Goal: Submit feedback/report problem: Submit feedback/report problem

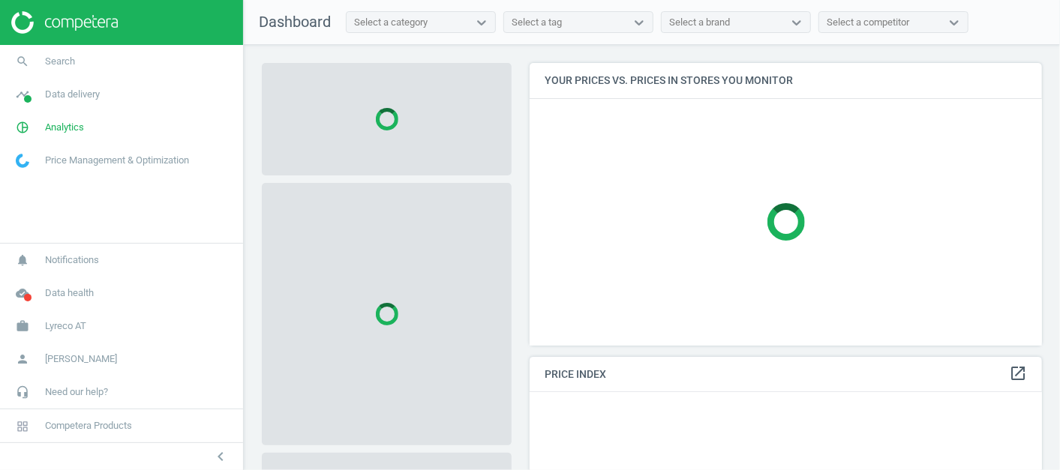
scroll to position [307, 526]
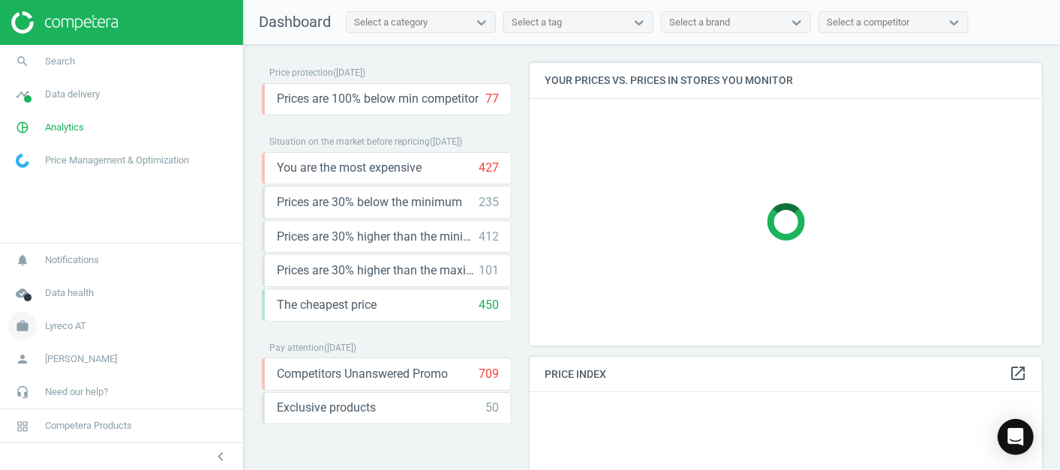
click at [139, 327] on link "work Lyreco AT" at bounding box center [121, 326] width 243 height 33
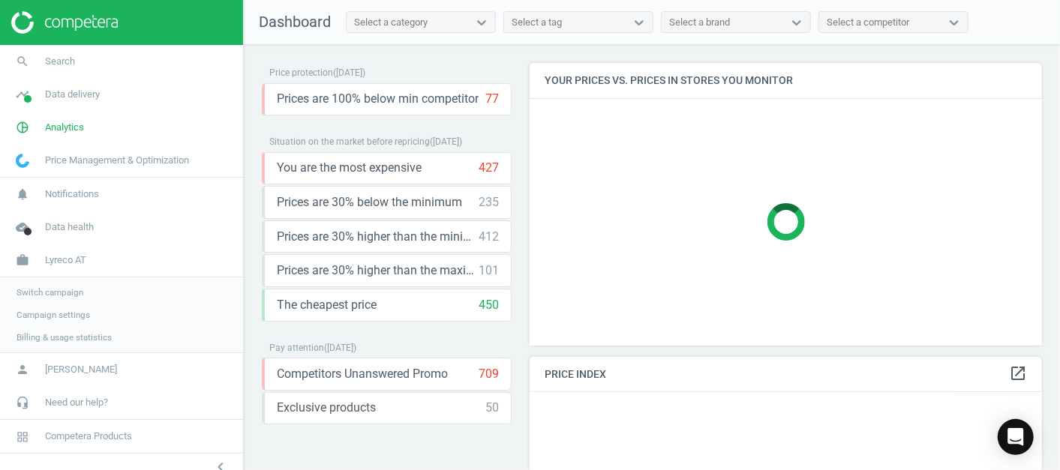
click at [52, 286] on span "Switch campaign" at bounding box center [49, 292] width 67 height 12
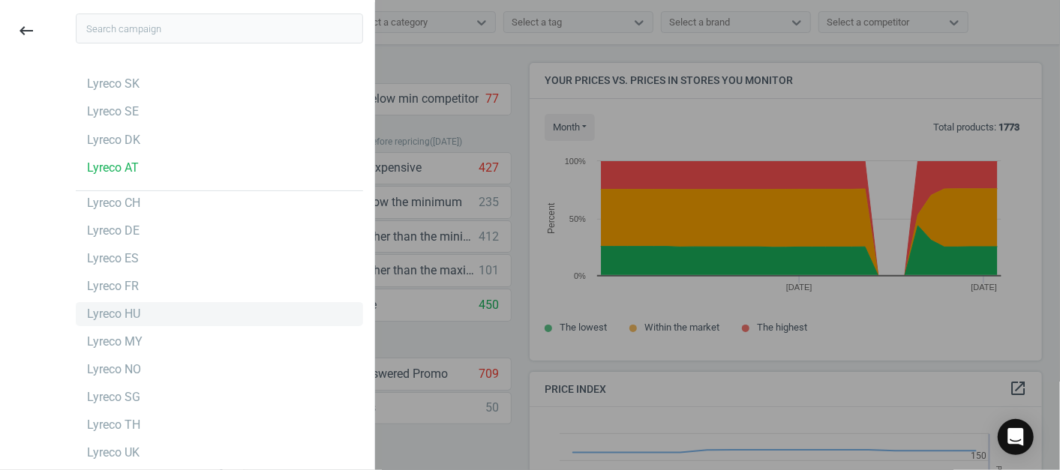
scroll to position [1, 0]
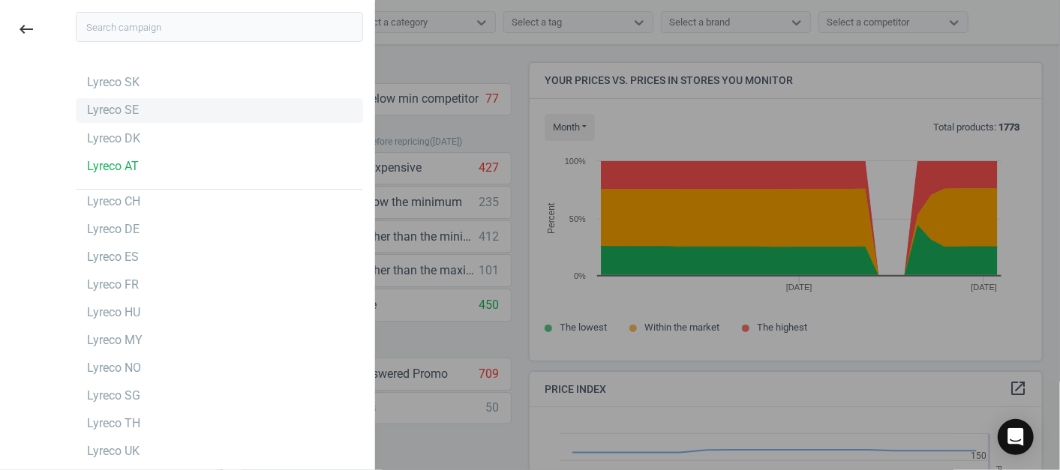
click at [178, 115] on div "Lyreco SE" at bounding box center [219, 110] width 287 height 24
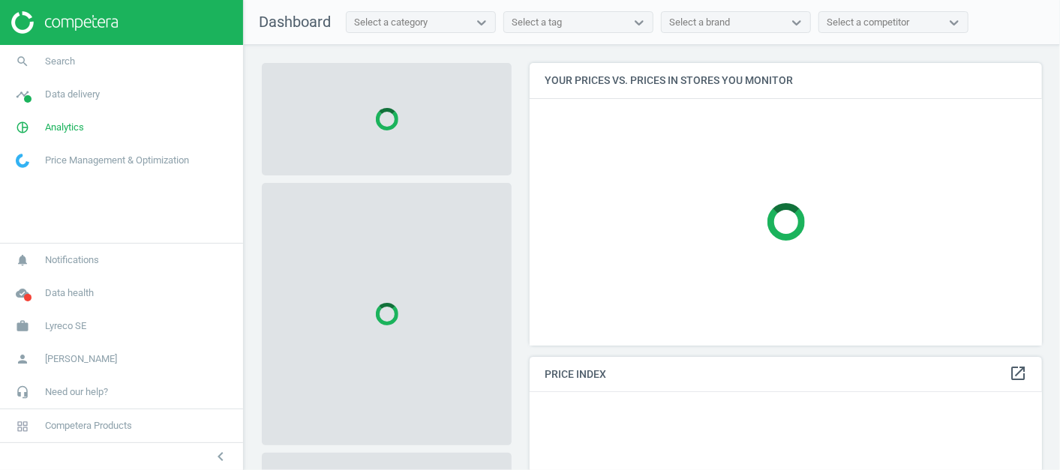
scroll to position [307, 526]
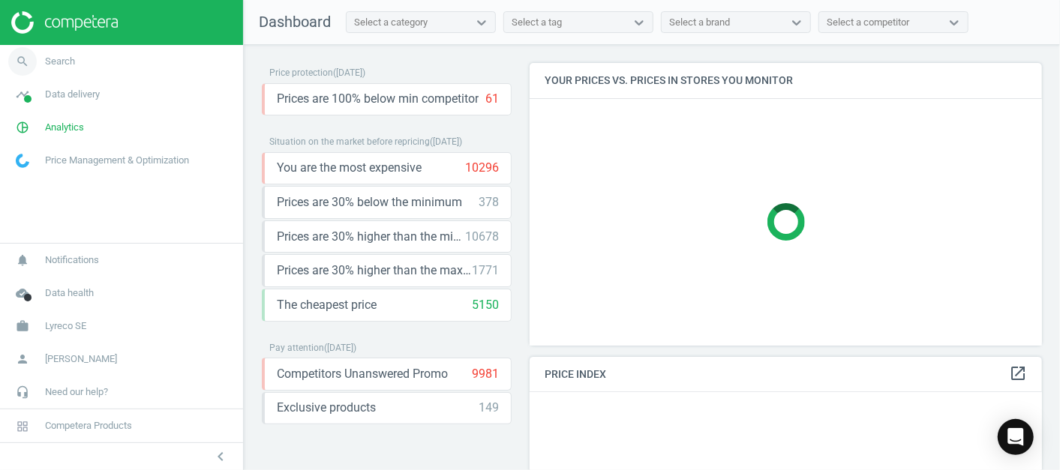
click at [142, 68] on link "search Search" at bounding box center [121, 61] width 243 height 33
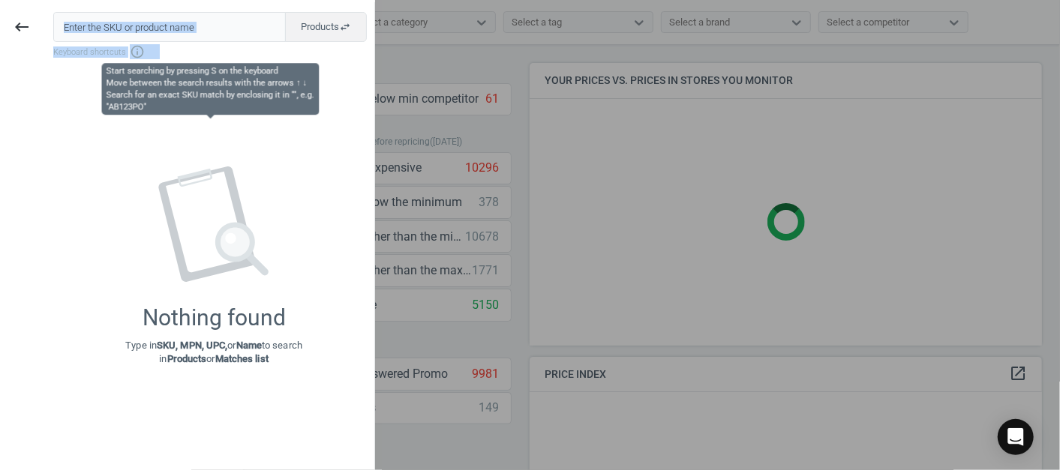
drag, startPoint x: 142, startPoint y: 68, endPoint x: 152, endPoint y: 25, distance: 44.0
click at [152, 25] on div "Products swap_horiz Keyboard shortcuts info_outline Nothing found Type in SKU, …" at bounding box center [208, 237] width 331 height 470
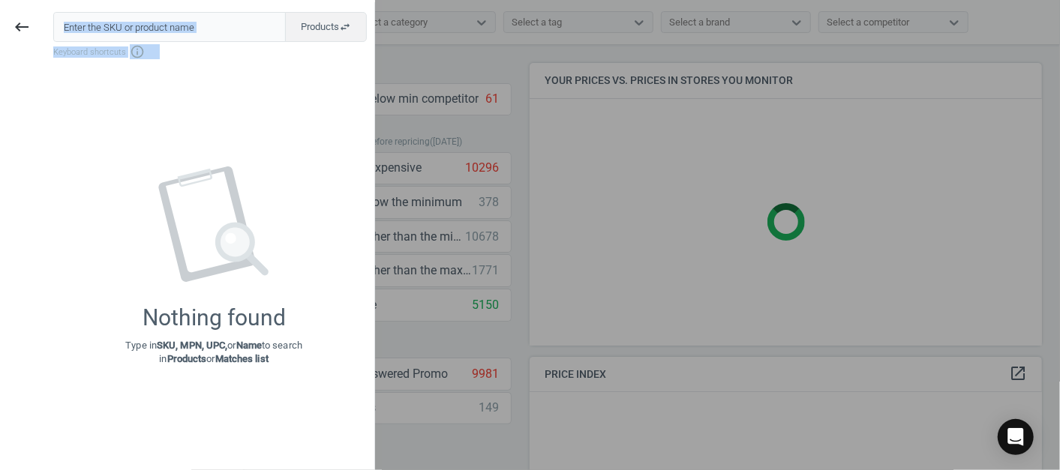
click at [152, 25] on input "text" at bounding box center [169, 27] width 232 height 30
paste input "215495"
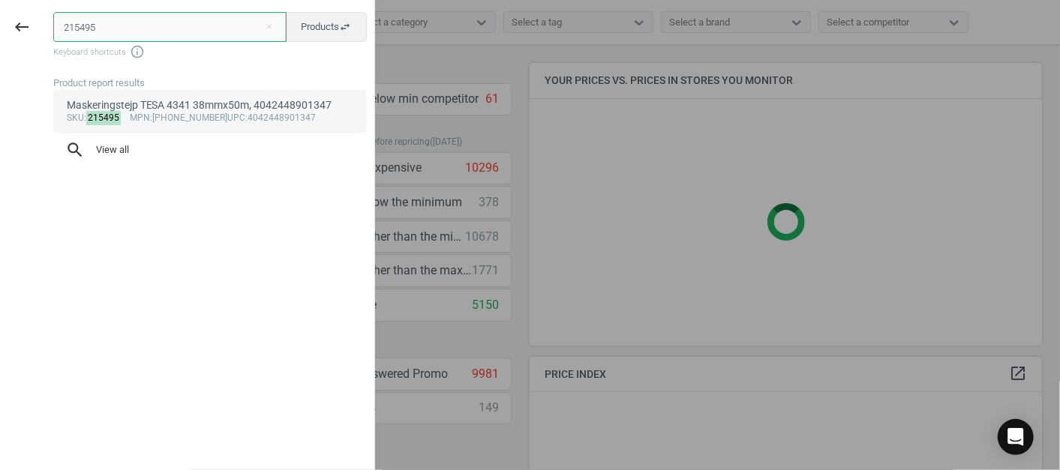
type input "215495"
click at [167, 97] on link "Maskeringstejp TESA 4341 38mmx50m, 4042448901347 sku : 215495 mpn :04341-00005-…" at bounding box center [209, 111] width 313 height 42
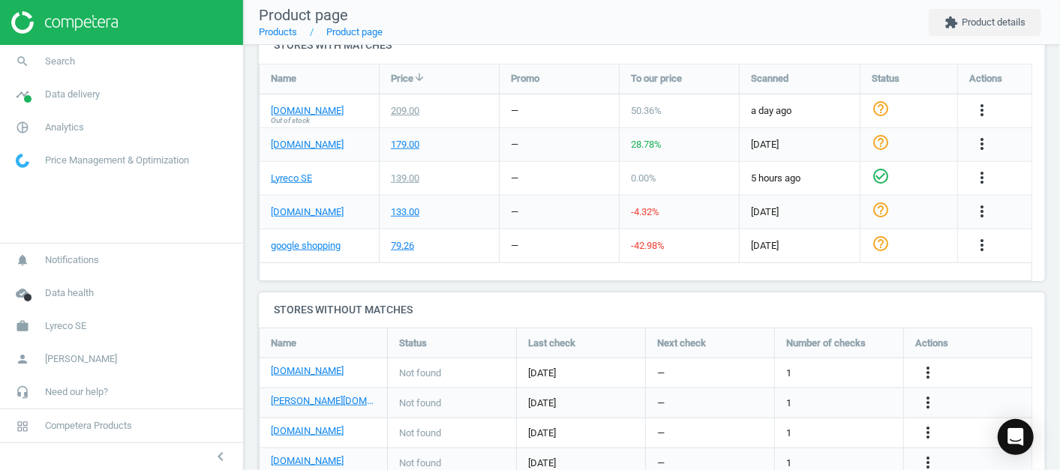
scroll to position [538, 0]
click at [979, 112] on icon "more_vert" at bounding box center [982, 110] width 18 height 18
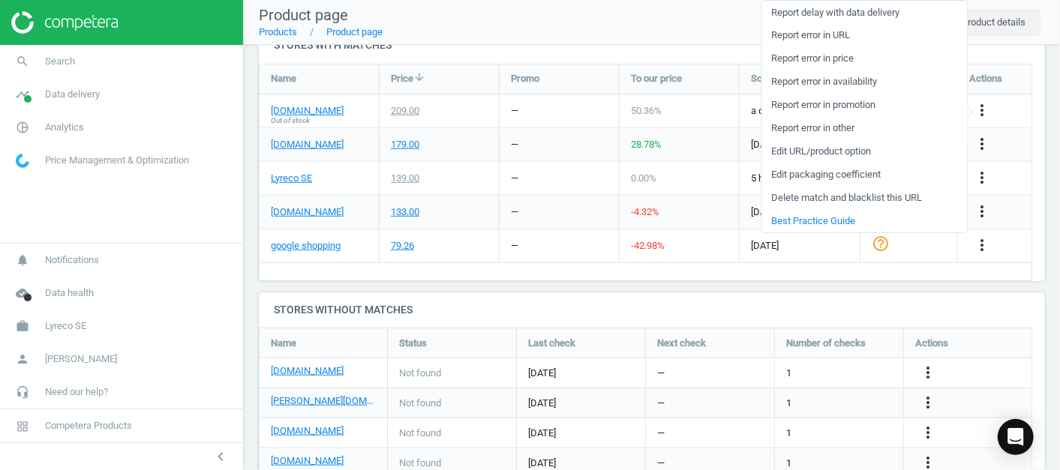
click at [807, 124] on link "Report error in other" at bounding box center [863, 128] width 205 height 23
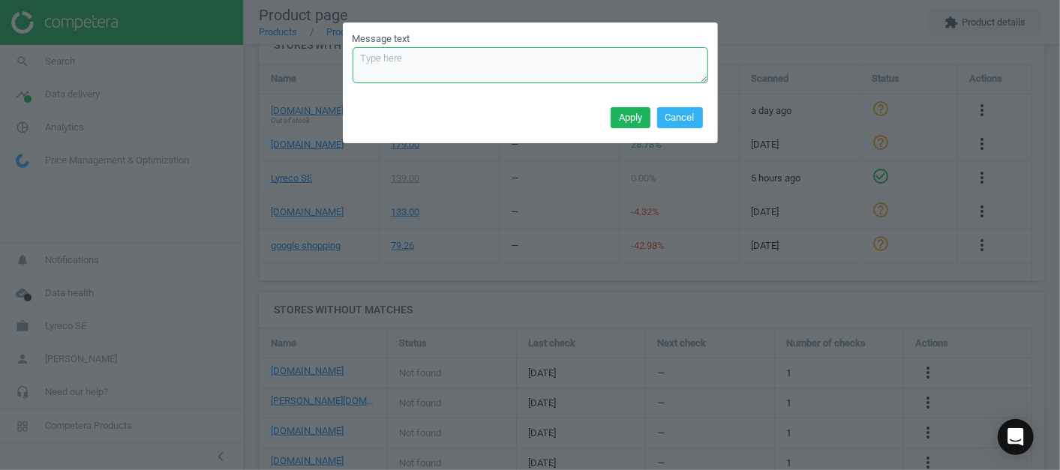
click at [453, 70] on textarea "Message text" at bounding box center [529, 65] width 355 height 36
type textarea "An incorrect tier, should be 159 instead of 209 (different width)"
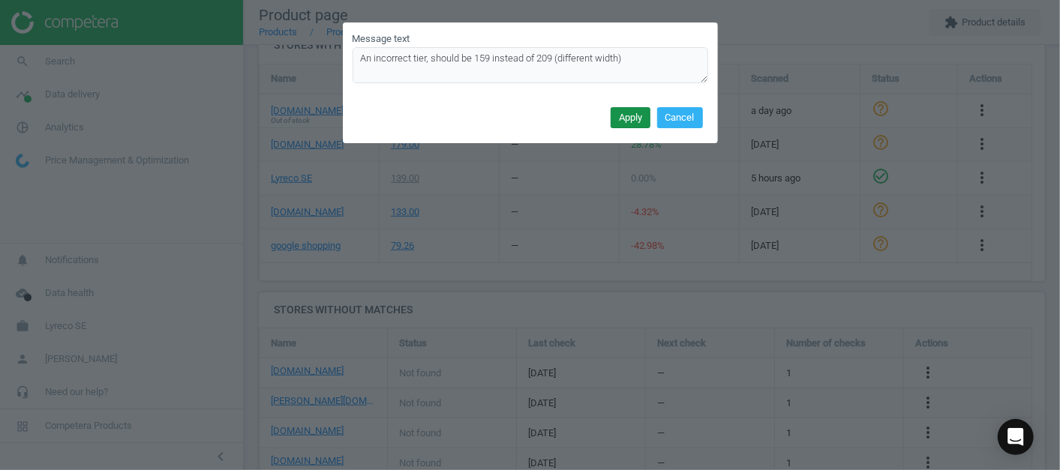
click at [631, 111] on button "Apply" at bounding box center [630, 117] width 40 height 21
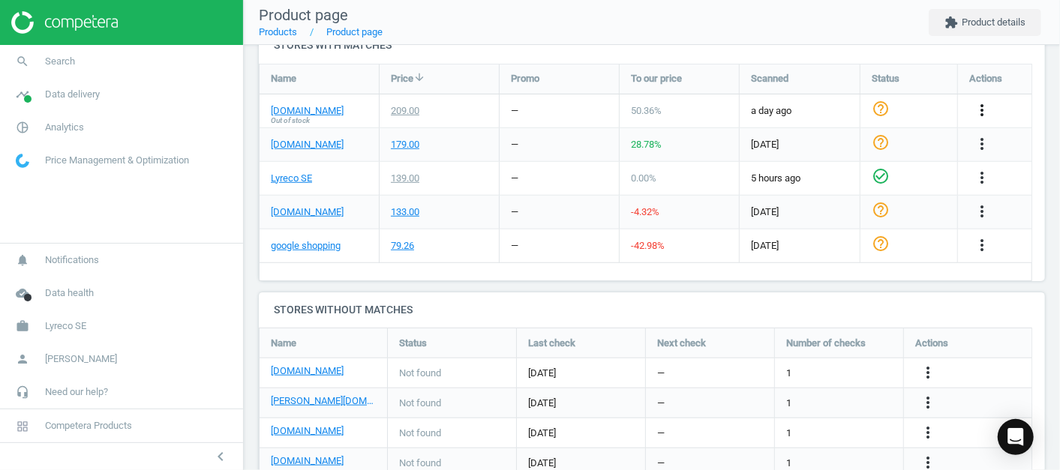
click at [979, 112] on icon "more_vert" at bounding box center [982, 110] width 18 height 18
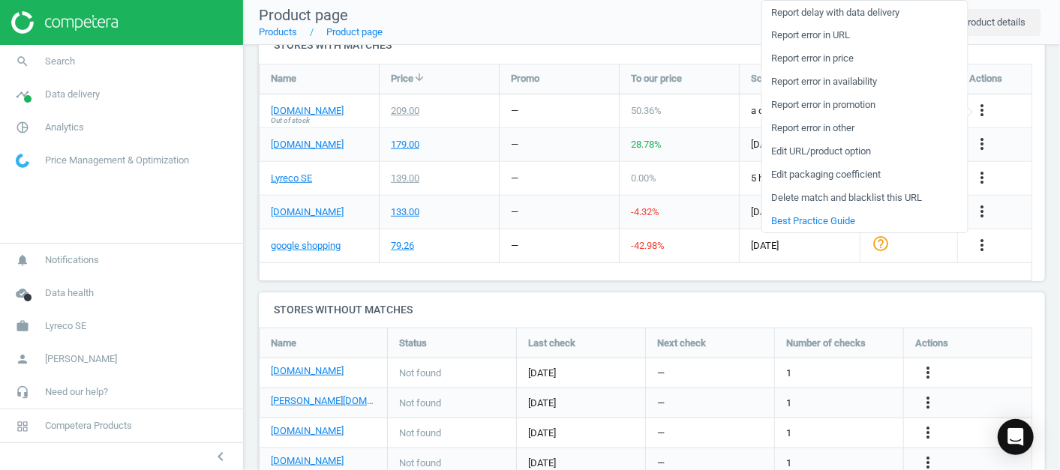
click at [835, 82] on link "Report error in availability" at bounding box center [863, 81] width 205 height 23
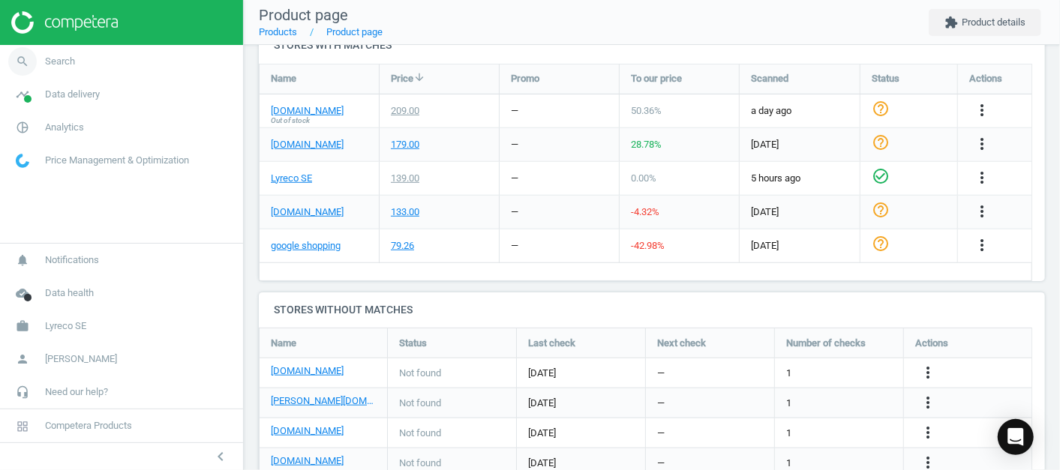
click at [109, 66] on link "search Search" at bounding box center [121, 61] width 243 height 33
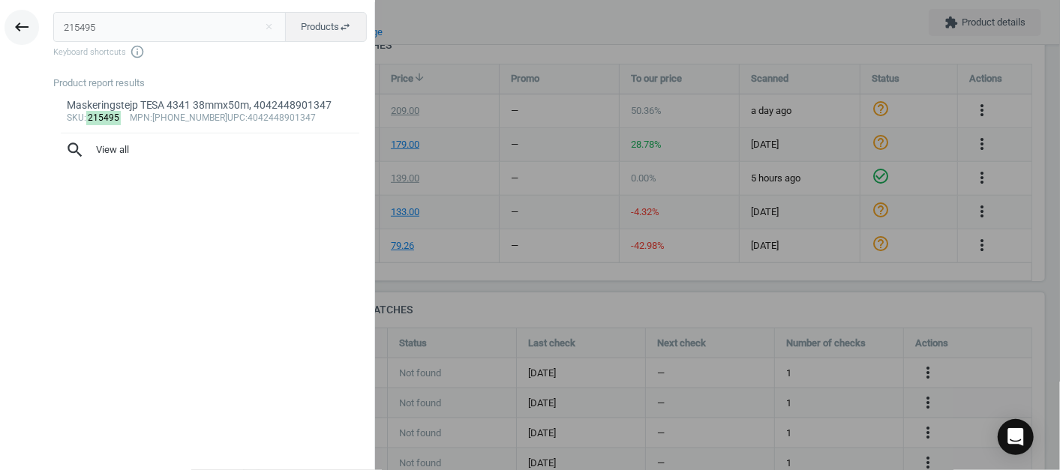
drag, startPoint x: 119, startPoint y: 40, endPoint x: 19, endPoint y: 28, distance: 101.3
click at [19, 28] on div "keyboard_backspace 215495 close Products swap_horiz Keyboard shortcuts info_out…" at bounding box center [187, 237] width 375 height 470
type input "197955"
click at [100, 98] on div "Akryllåda 200x200x106mm, 5055425906081" at bounding box center [210, 105] width 287 height 14
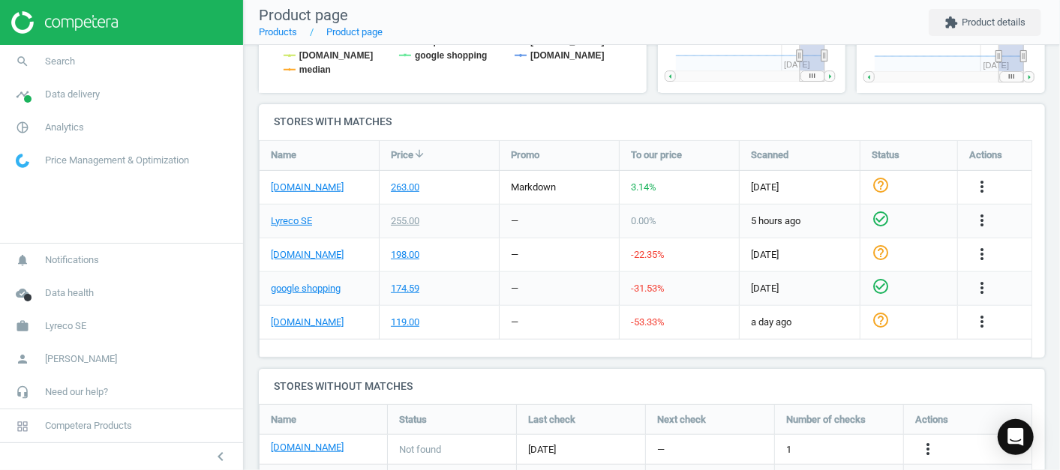
scroll to position [460, 0]
click at [976, 320] on icon "more_vert" at bounding box center [982, 322] width 18 height 18
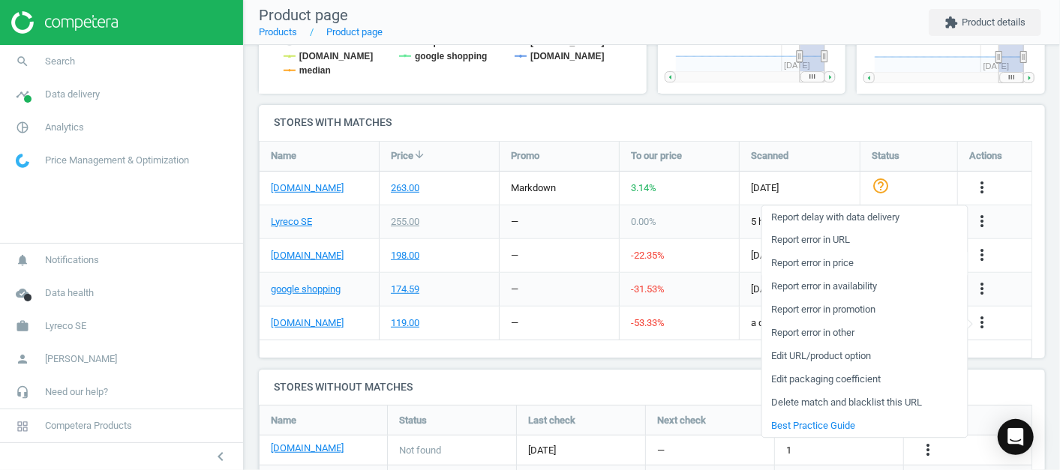
click at [835, 261] on link "Report error in price" at bounding box center [863, 263] width 205 height 23
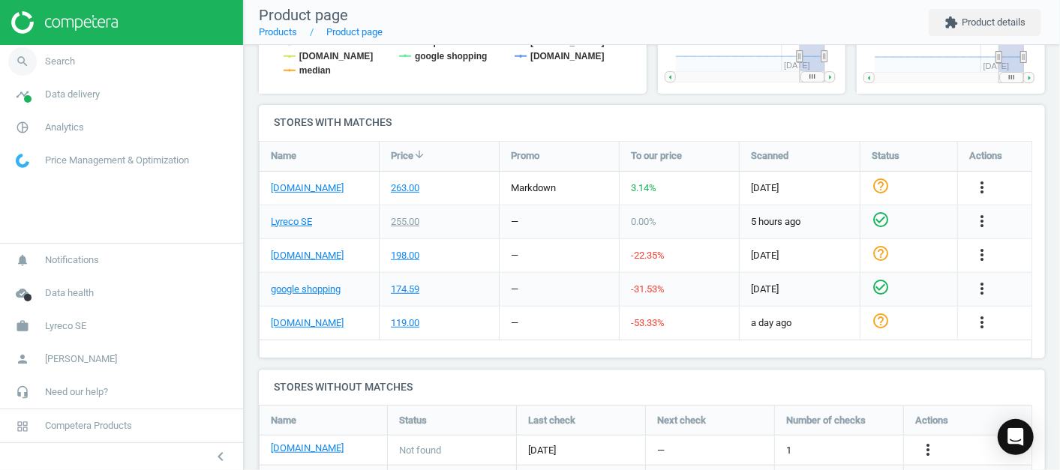
click at [133, 68] on link "search Search" at bounding box center [121, 61] width 243 height 33
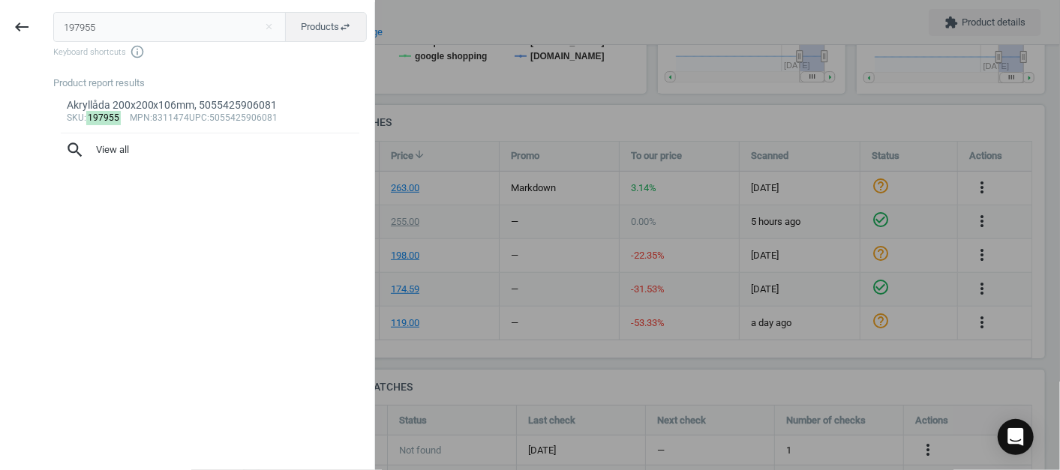
drag, startPoint x: 76, startPoint y: 19, endPoint x: 53, endPoint y: 23, distance: 23.5
click at [53, 23] on input "197955" at bounding box center [169, 27] width 233 height 30
drag, startPoint x: 121, startPoint y: 41, endPoint x: 10, endPoint y: 32, distance: 111.3
click at [10, 32] on div "keyboard_backspace 197955 close Products swap_horiz Keyboard shortcuts info_out…" at bounding box center [187, 237] width 375 height 470
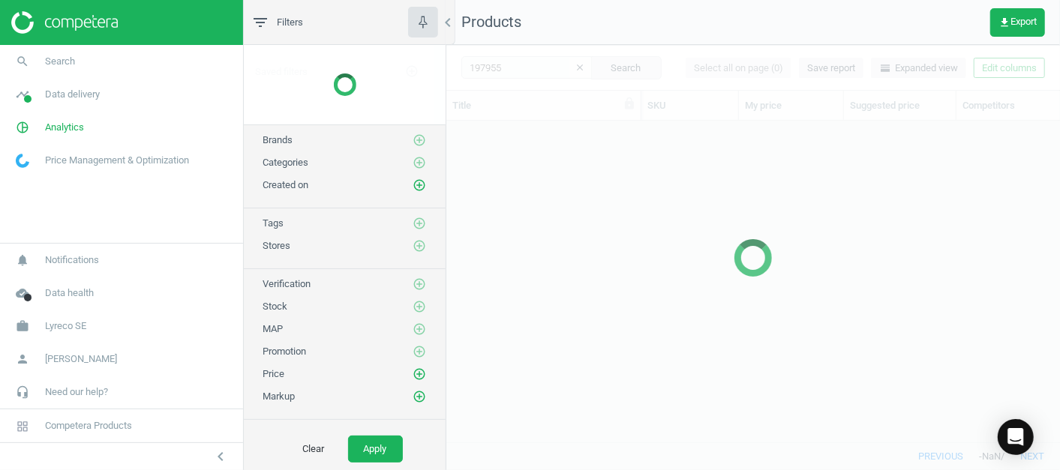
scroll to position [295, 601]
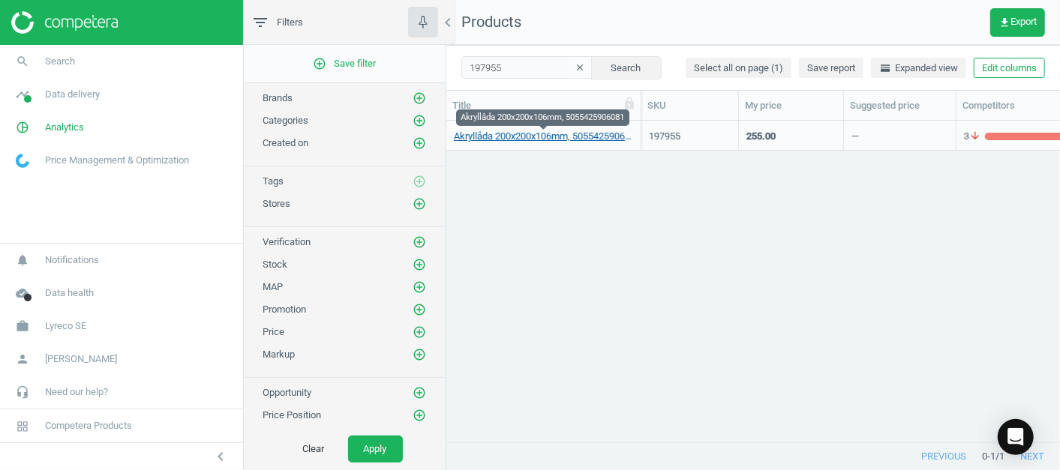
click at [499, 138] on link "Akryllåda 200x200x106mm, 5055425906081" at bounding box center [543, 136] width 179 height 13
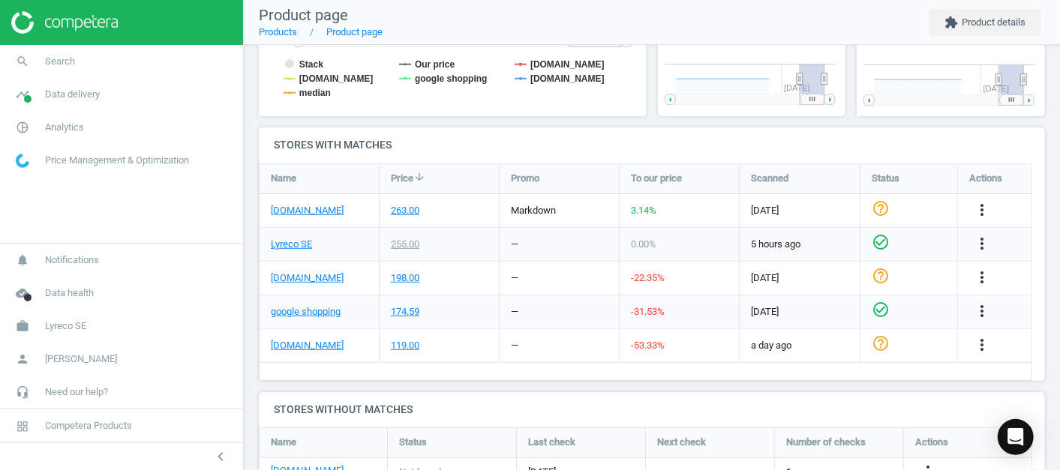
scroll to position [499, 0]
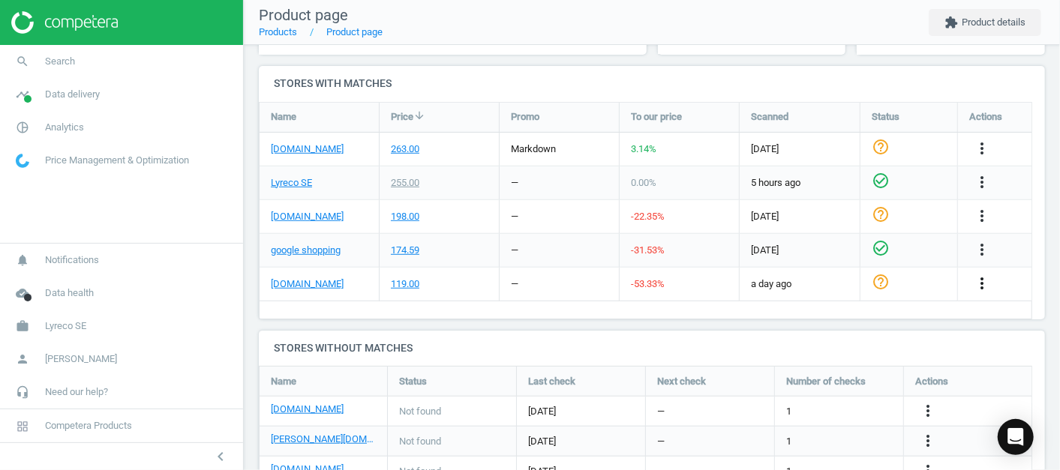
click at [978, 286] on icon "more_vert" at bounding box center [982, 283] width 18 height 18
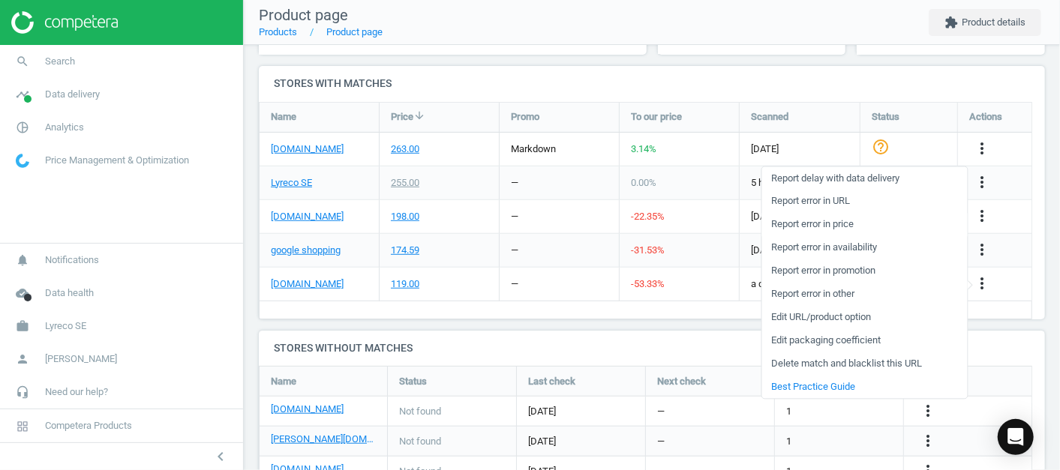
click at [850, 226] on link "Report error in price" at bounding box center [863, 224] width 205 height 23
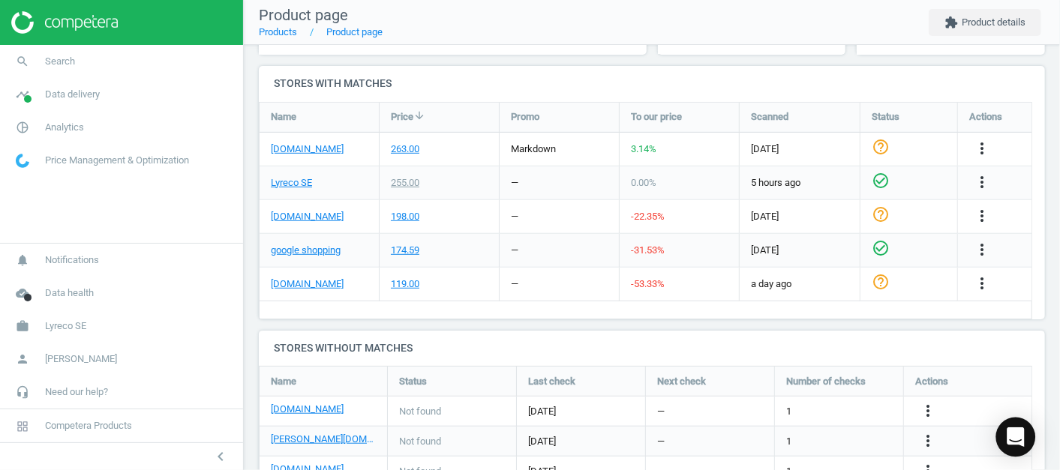
click at [1018, 439] on icon "Open Intercom Messenger" at bounding box center [1015, 436] width 19 height 19
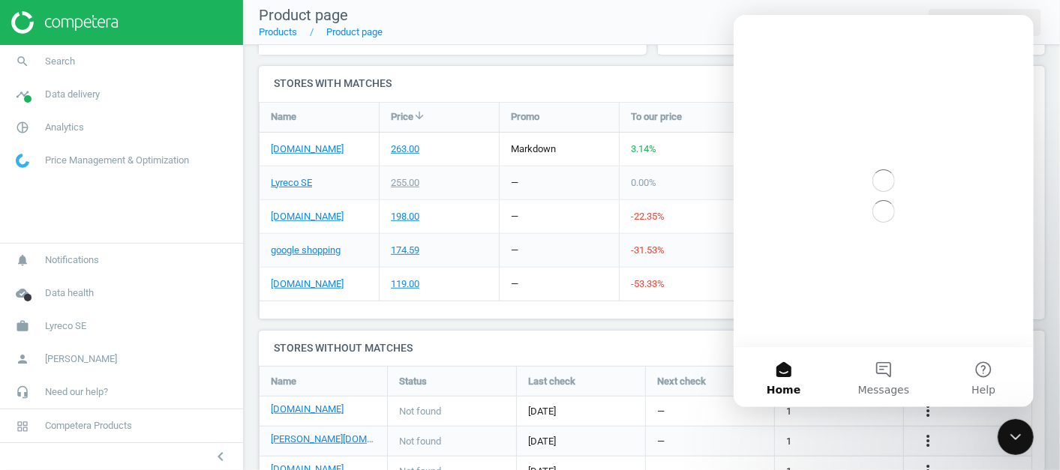
scroll to position [0, 0]
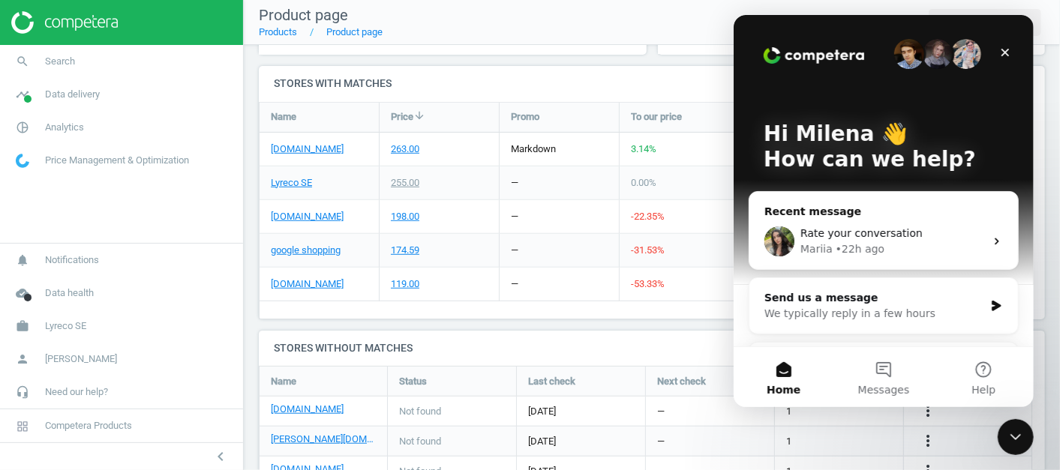
click at [880, 250] on div "Mariia • 22h ago" at bounding box center [891, 249] width 184 height 16
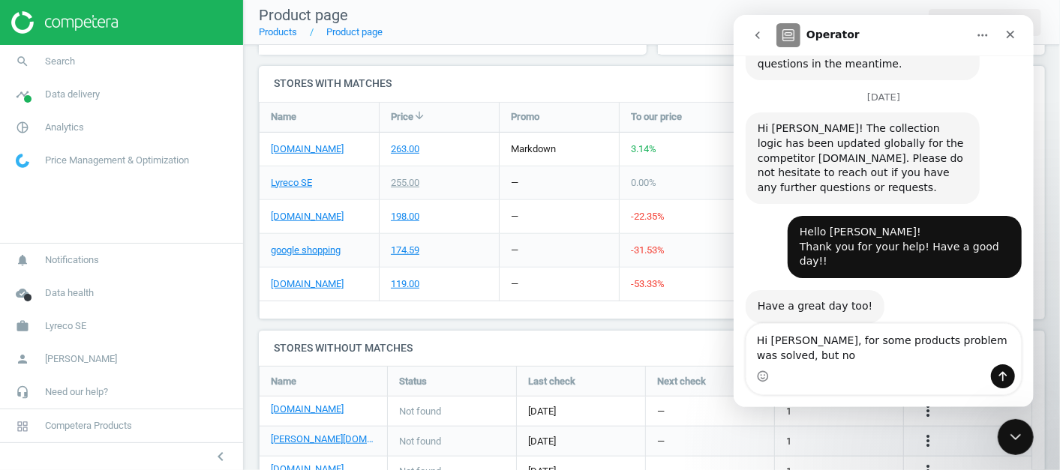
scroll to position [1669, 0]
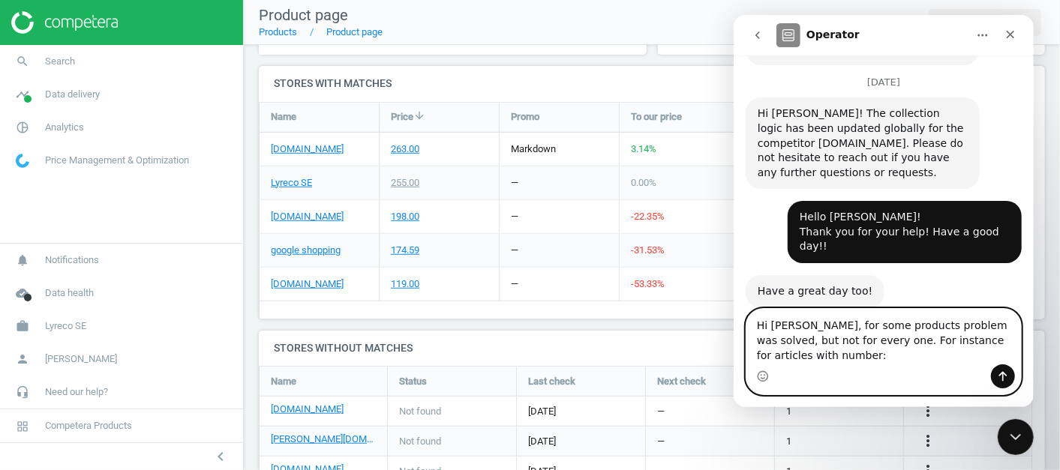
paste textarea "197949"
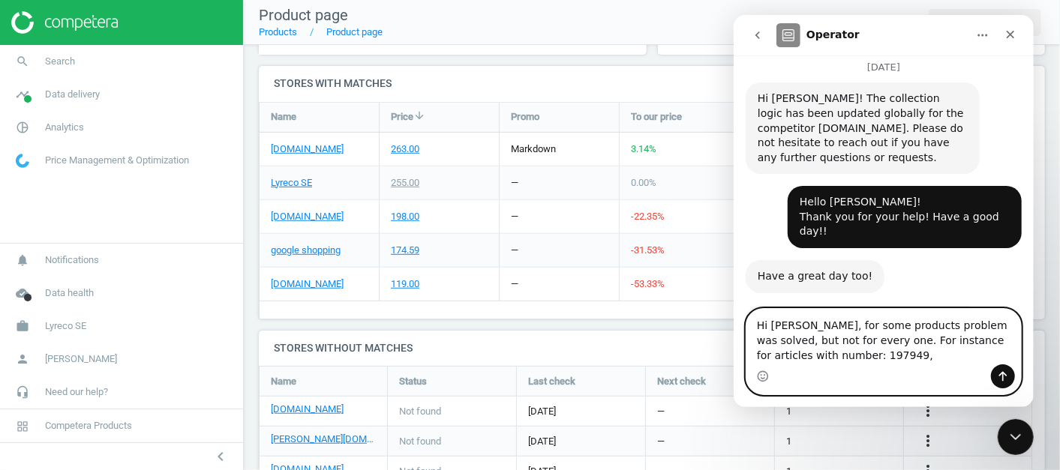
paste textarea "209497"
paste textarea "186345"
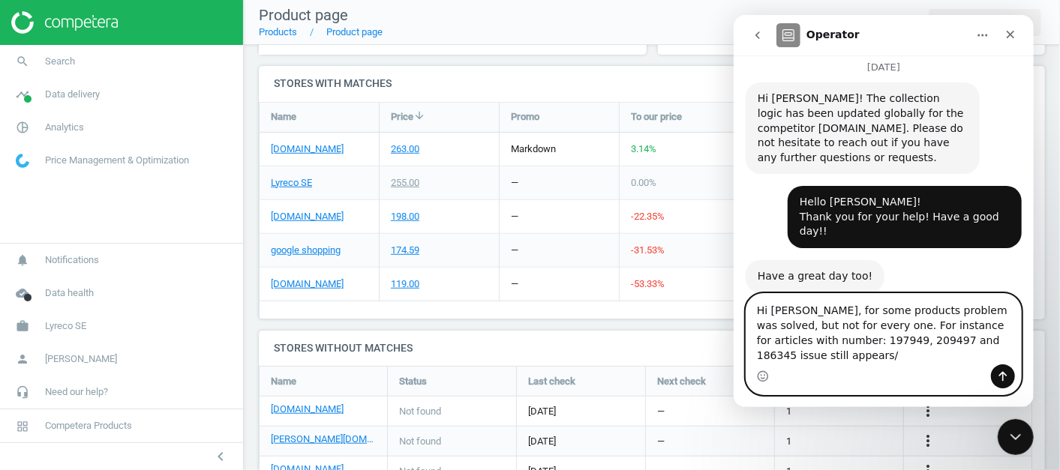
click at [933, 327] on textarea "Hi Mariia, for some products problem was solved, but not for every one. For ins…" at bounding box center [882, 329] width 274 height 70
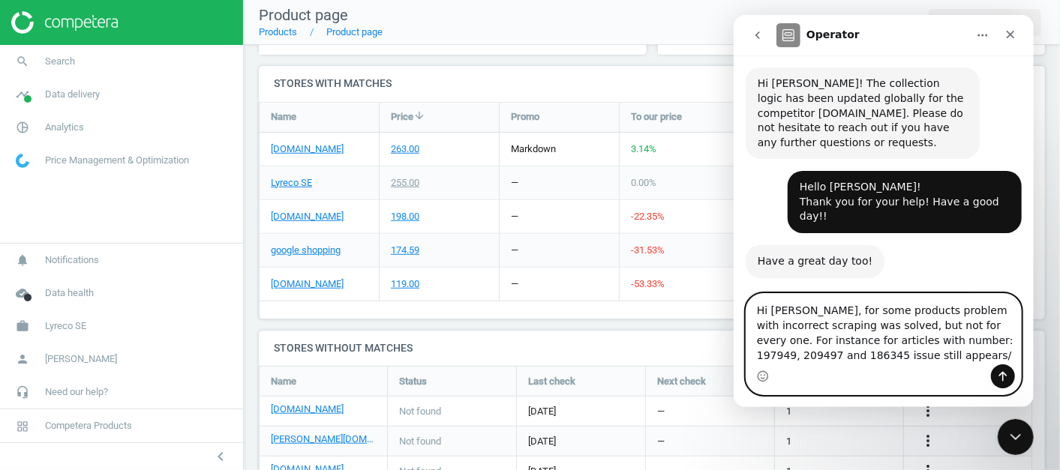
click at [889, 310] on textarea "Hi Mariia, for some products problem with incorrect scraping was solved, but no…" at bounding box center [882, 329] width 274 height 70
click at [844, 313] on textarea "Hi Mariia, for some products problem with incorrect scraping was solved, but no…" at bounding box center [882, 329] width 274 height 70
click at [956, 310] on textarea "Hi Mariia, for some products problem with incorrect scraping was solved, but no…" at bounding box center [882, 329] width 274 height 70
click at [955, 307] on textarea "Hi Mariia, for some products problem with incorrect scraping was solved, but no…" at bounding box center [882, 329] width 274 height 70
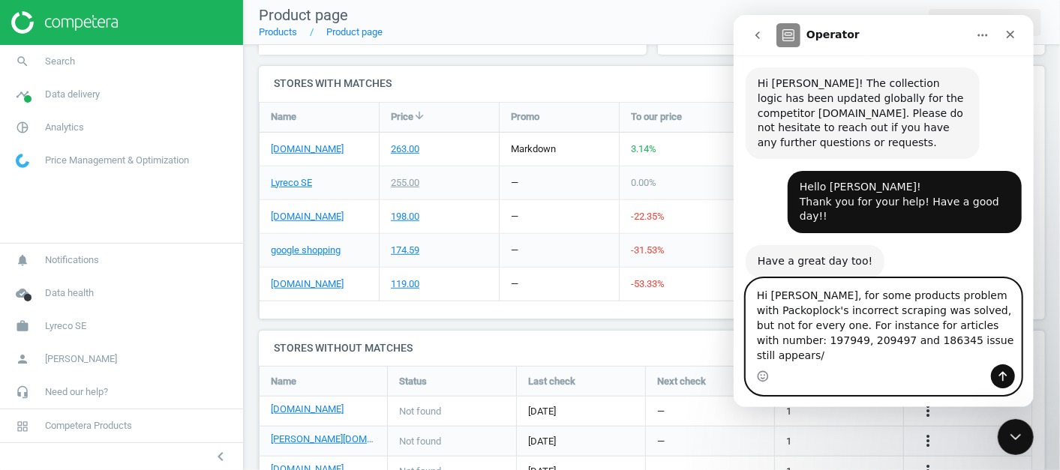
click at [908, 359] on textarea "Hi Mariia, for some products problem with Packoplock's incorrect scraping was s…" at bounding box center [882, 321] width 274 height 85
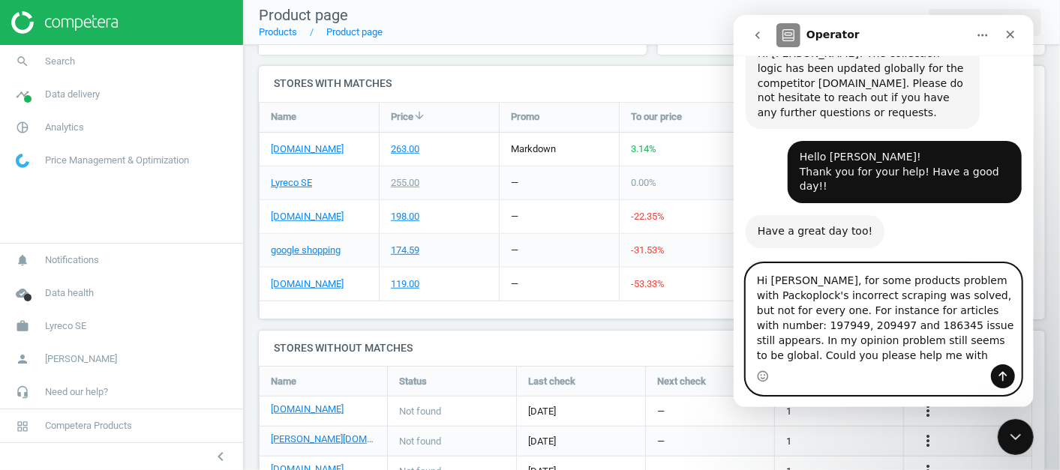
scroll to position [1714, 0]
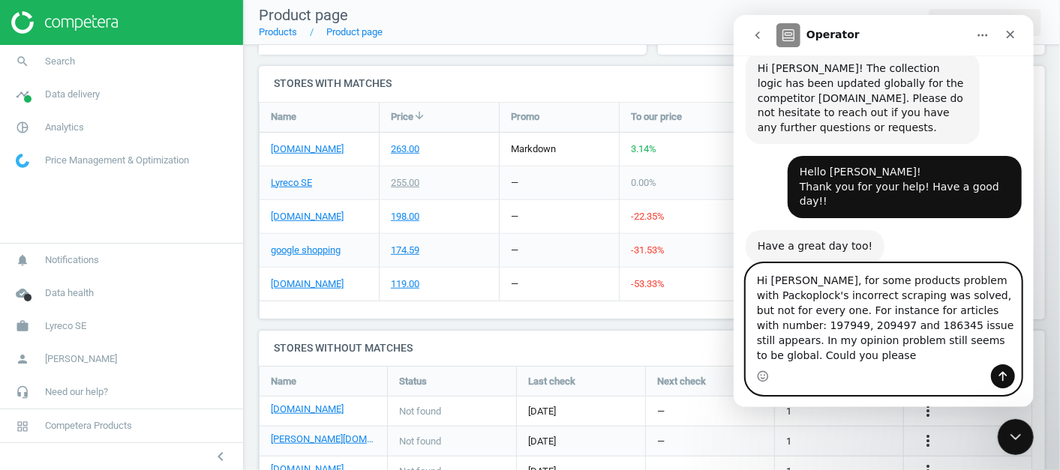
click at [809, 293] on textarea "Hi Mariia, for some products problem with Packoplock's incorrect scraping was s…" at bounding box center [882, 314] width 274 height 100
click at [806, 298] on textarea "Hi Mariia, for some products problem with Packoplock's incorrect scraping was s…" at bounding box center [882, 314] width 274 height 100
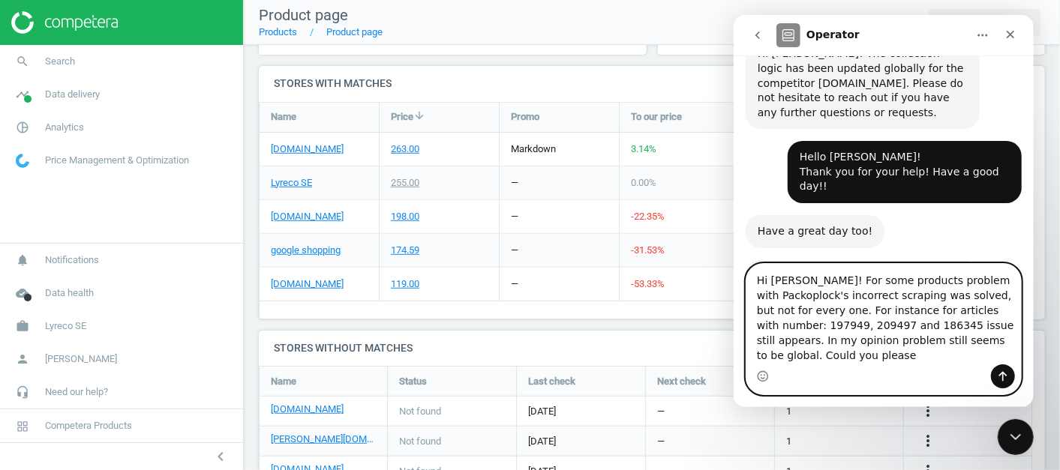
click at [805, 358] on textarea "Hi Mariia! For some products problem with Packoplock's incorrect scraping was s…" at bounding box center [882, 314] width 274 height 100
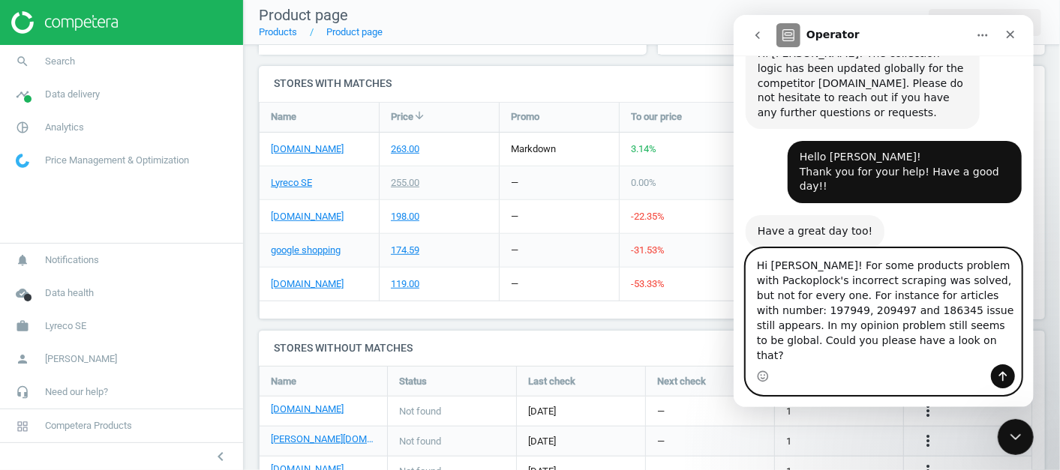
click at [806, 355] on textarea "Hi Mariia! For some products problem with Packoplock's incorrect scraping was s…" at bounding box center [882, 306] width 274 height 115
click at [885, 358] on textarea "Hi Mariia! For some products problem with Packoplock's incorrect scraping was s…" at bounding box center [882, 306] width 274 height 115
type textarea "Hi Mariia! For some products problem with Packoplock's incorrect scraping was s…"
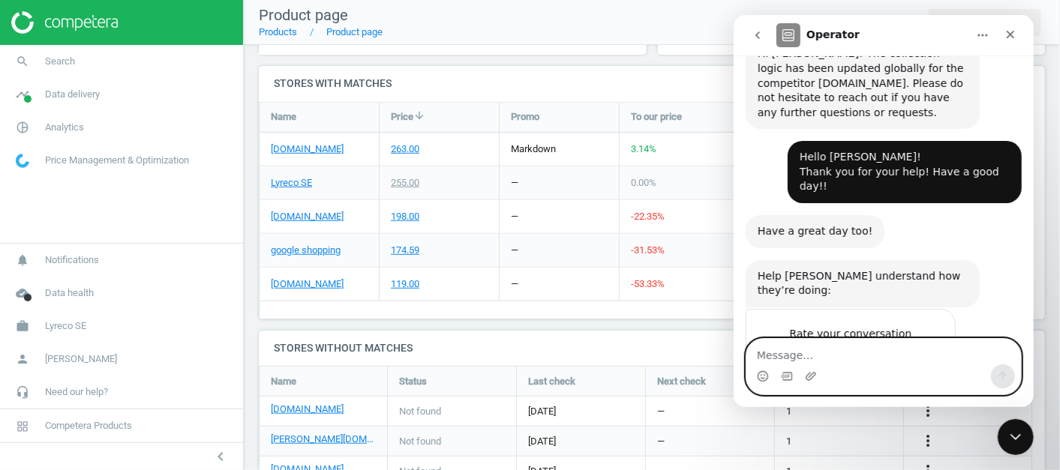
scroll to position [1807, 0]
